Goal: Task Accomplishment & Management: Complete application form

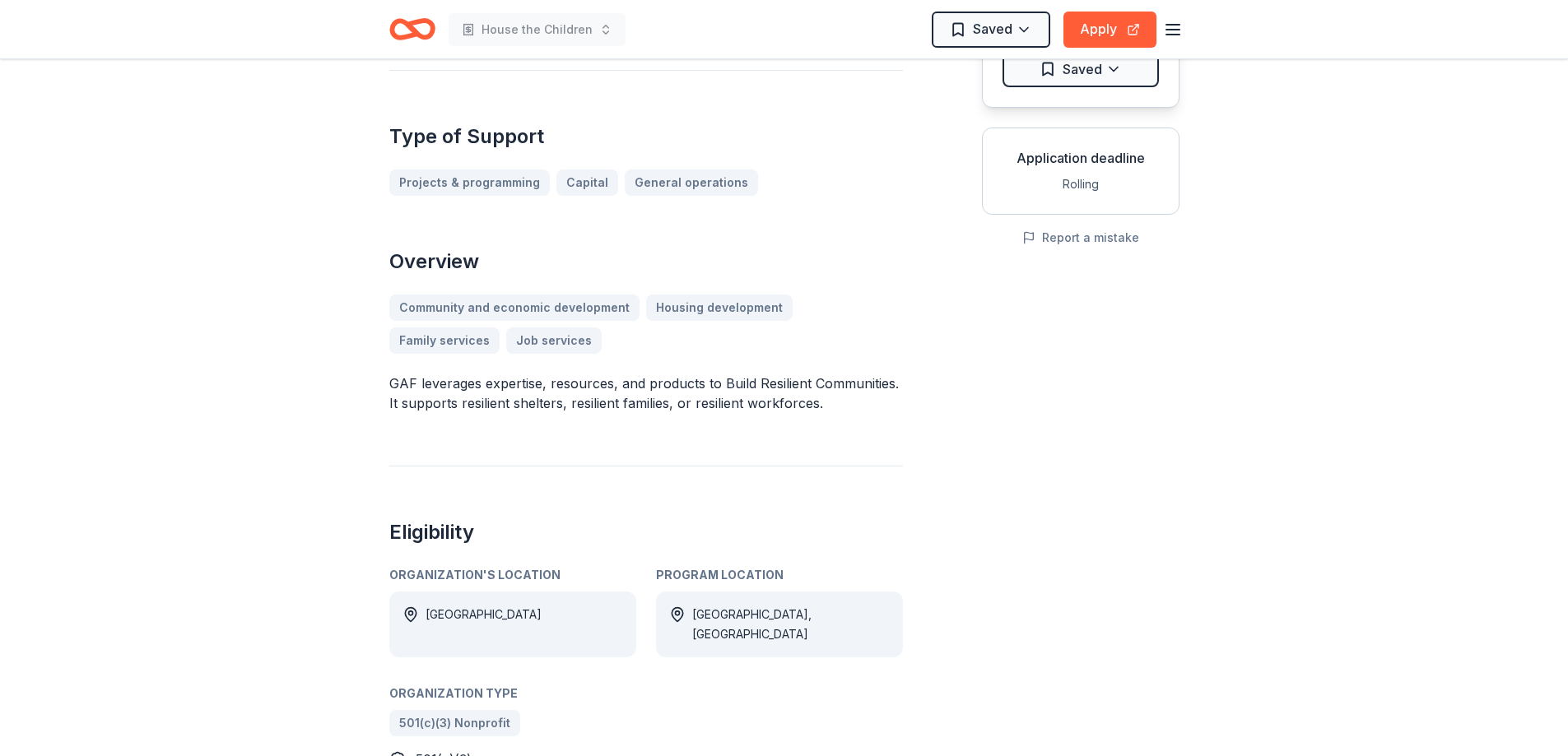
scroll to position [247, 0]
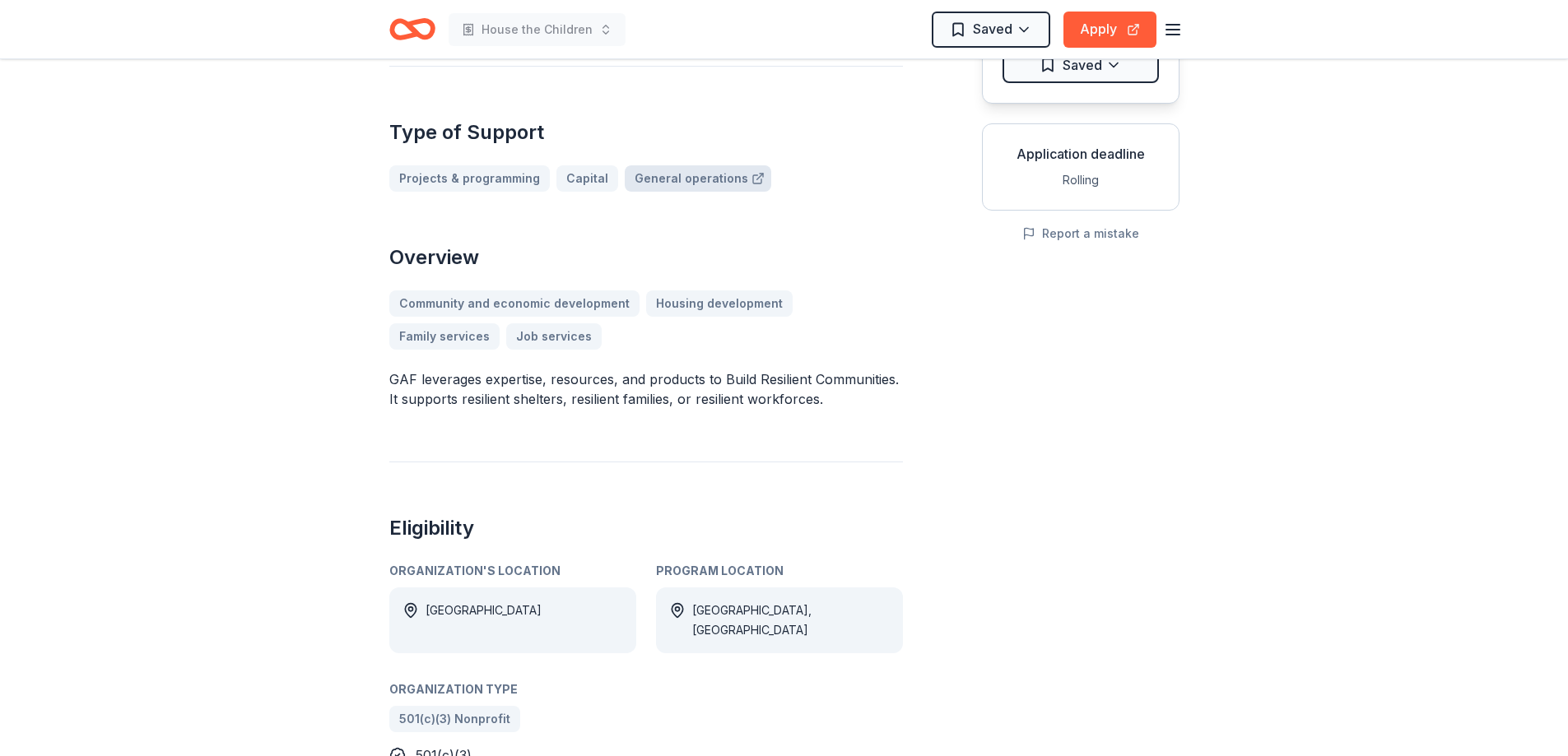
click at [691, 177] on link "General operations" at bounding box center [697, 179] width 146 height 26
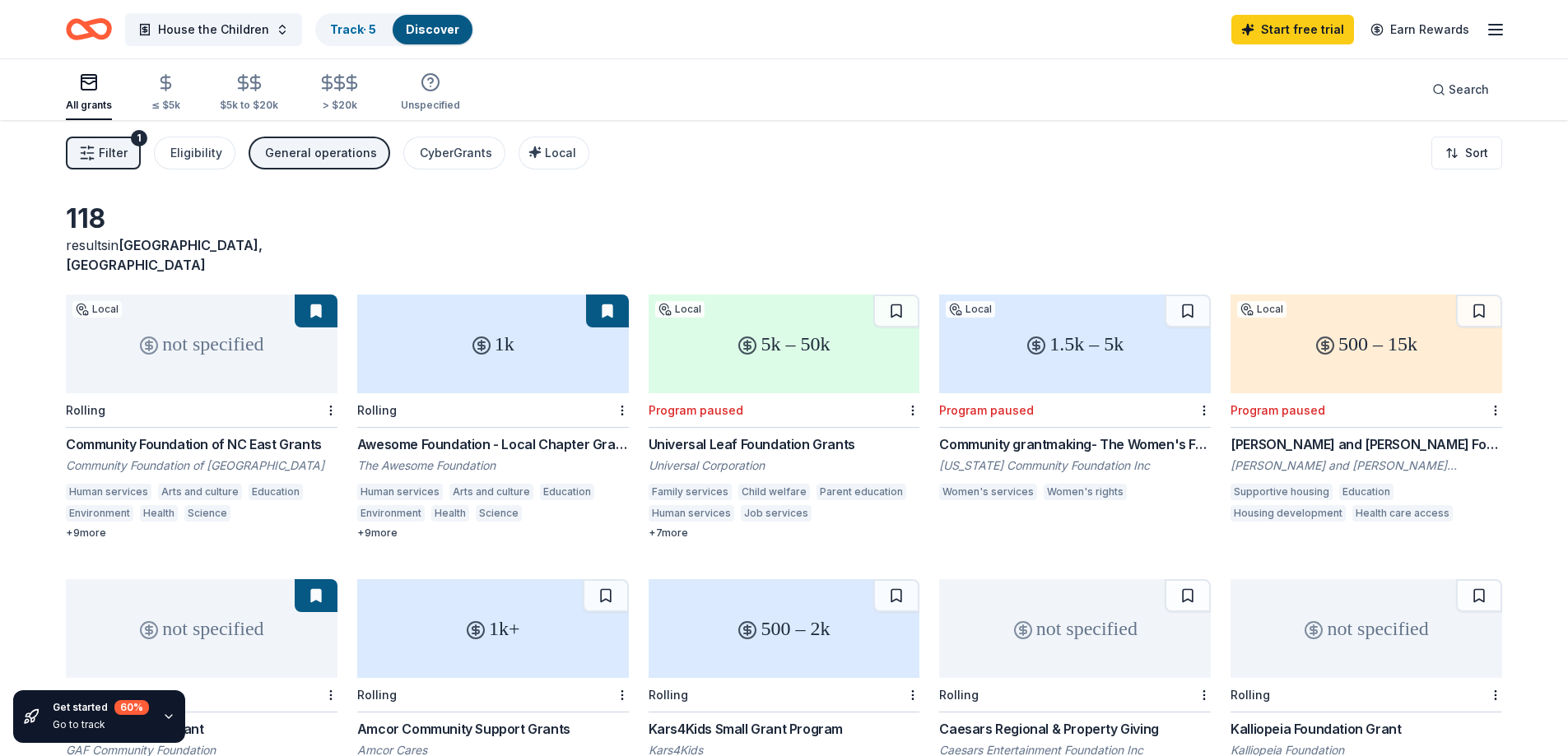
click at [661, 506] on div "Human services" at bounding box center [691, 513] width 85 height 16
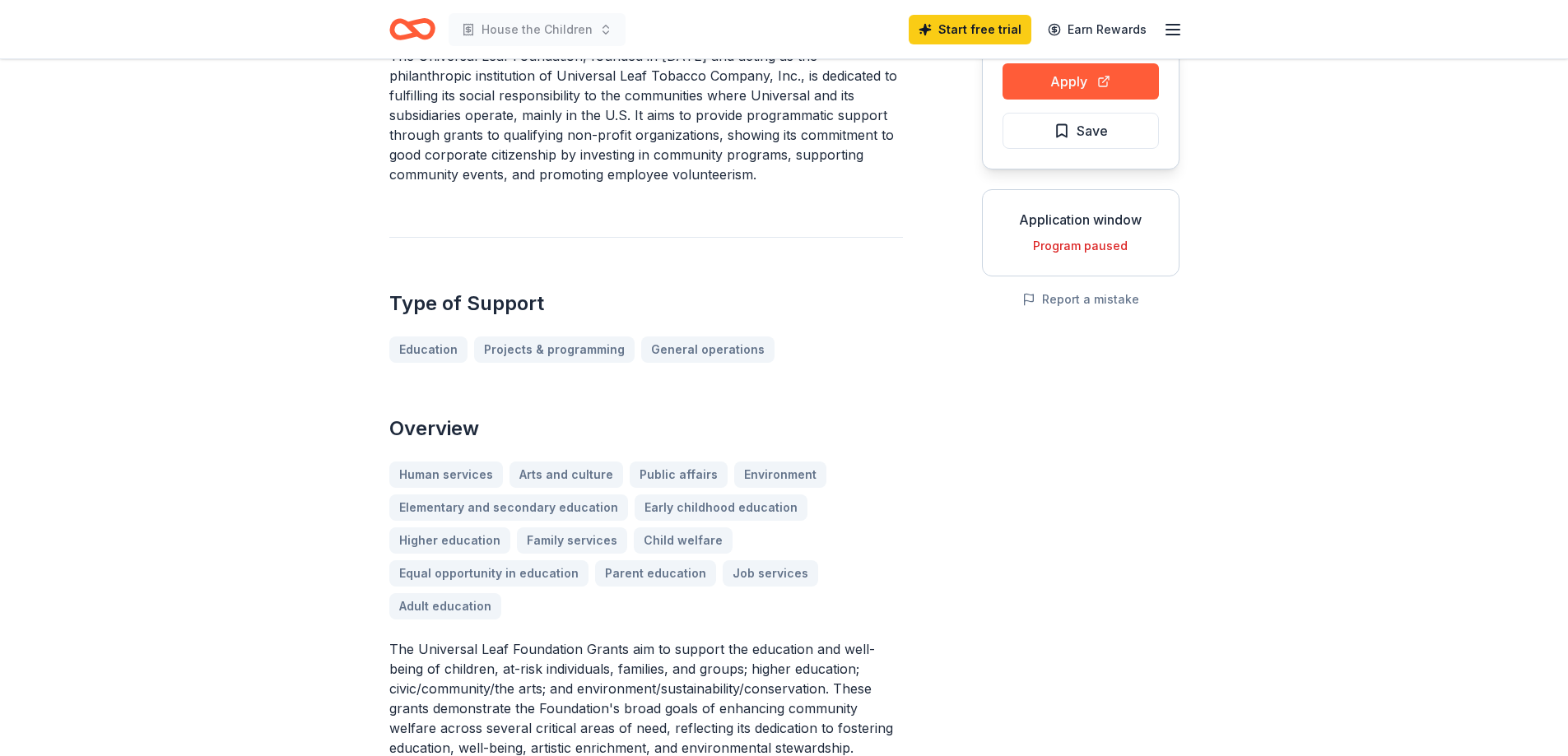
scroll to position [247, 0]
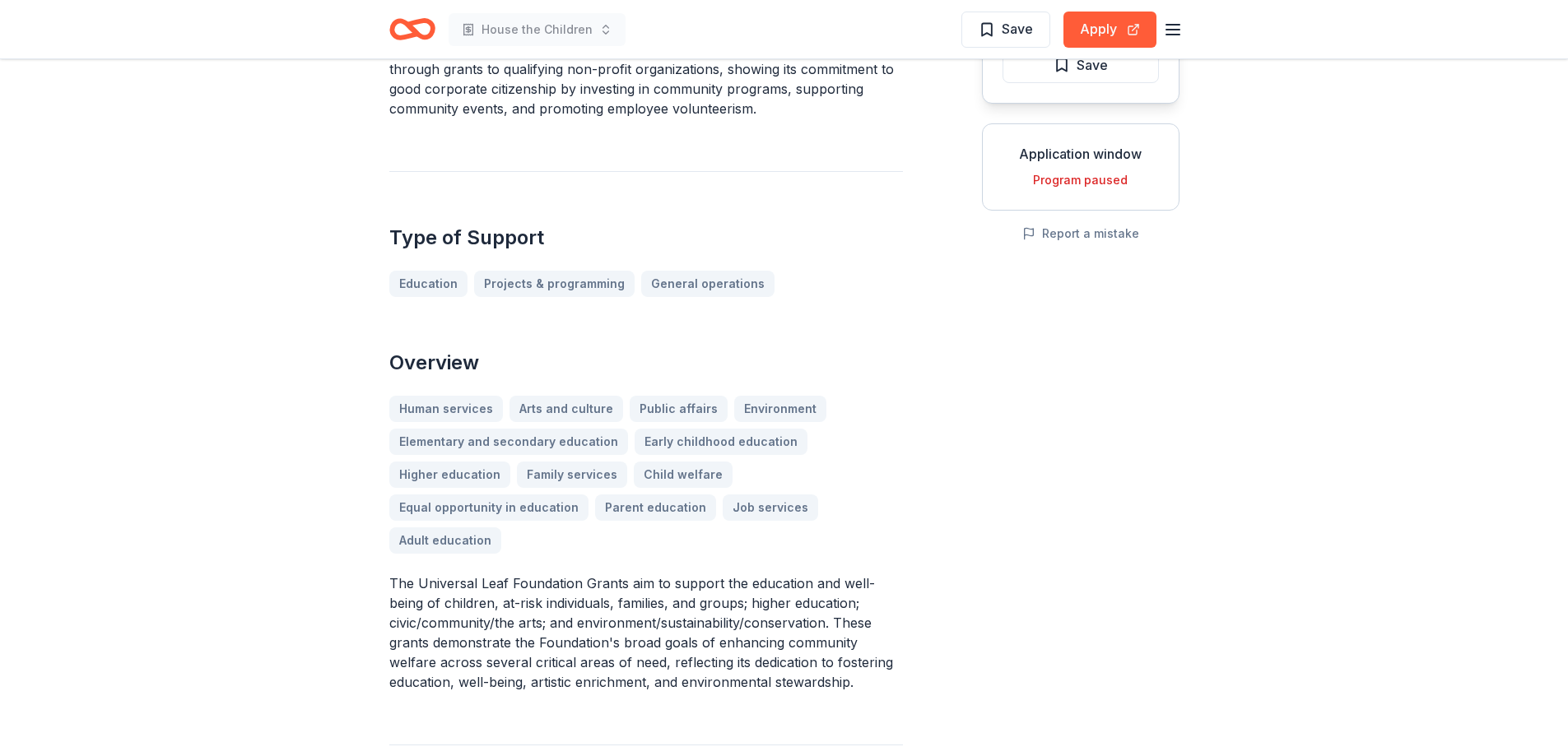
click at [463, 409] on div "Human services Arts and culture Public affairs Environment Elementary and secon…" at bounding box center [646, 474] width 514 height 158
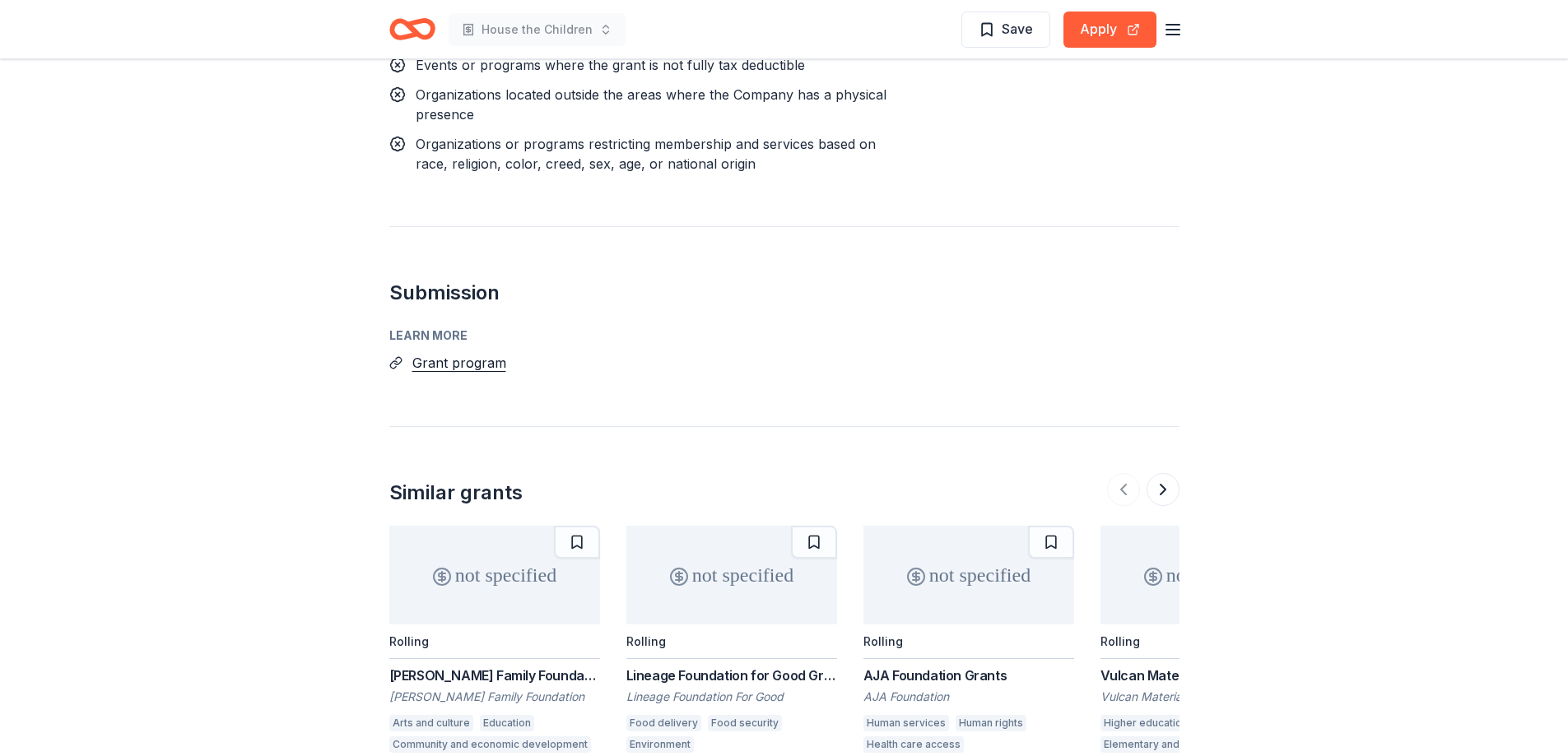
scroll to position [1728, 0]
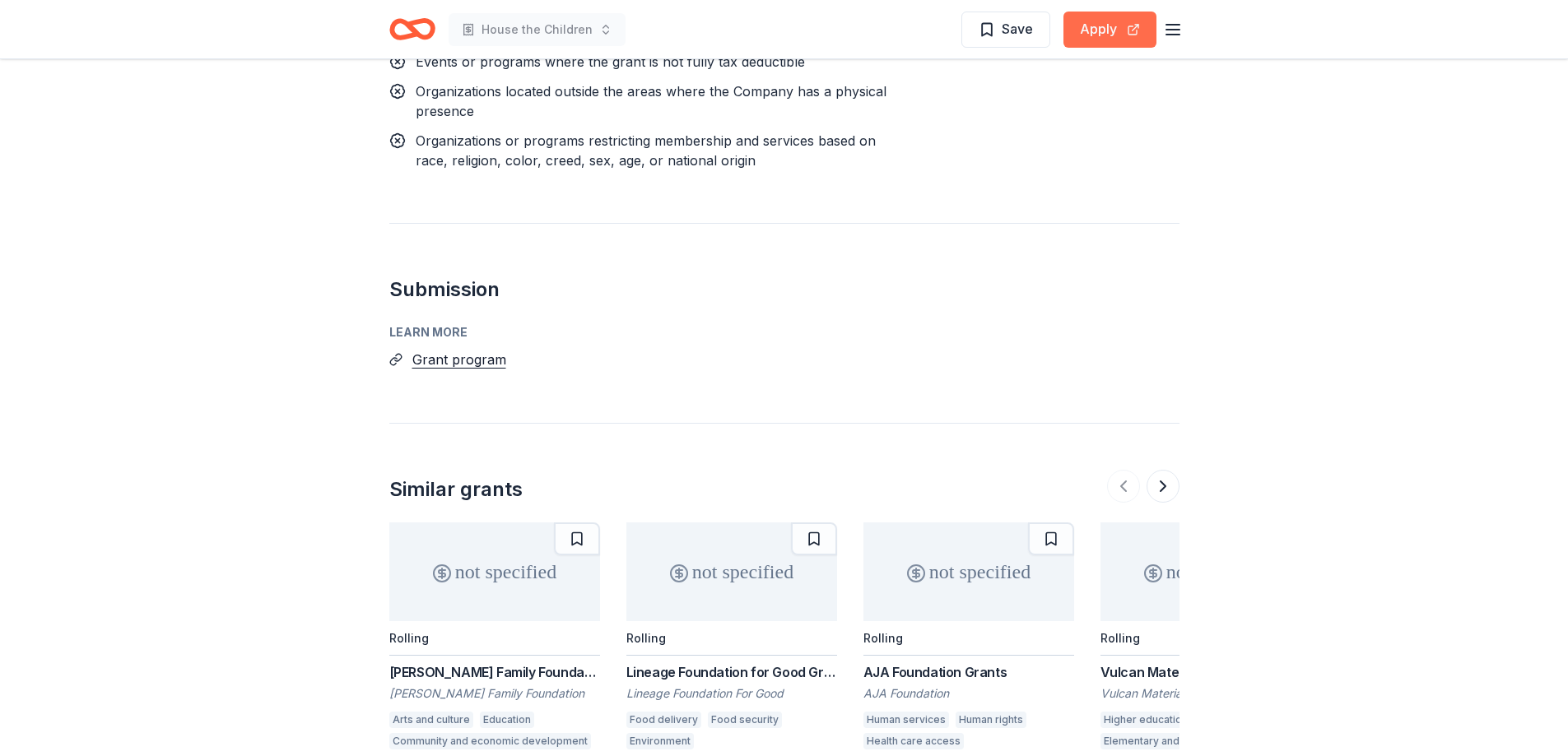
click at [1100, 25] on button "Apply" at bounding box center [1110, 29] width 93 height 36
